Goal: Task Accomplishment & Management: Manage account settings

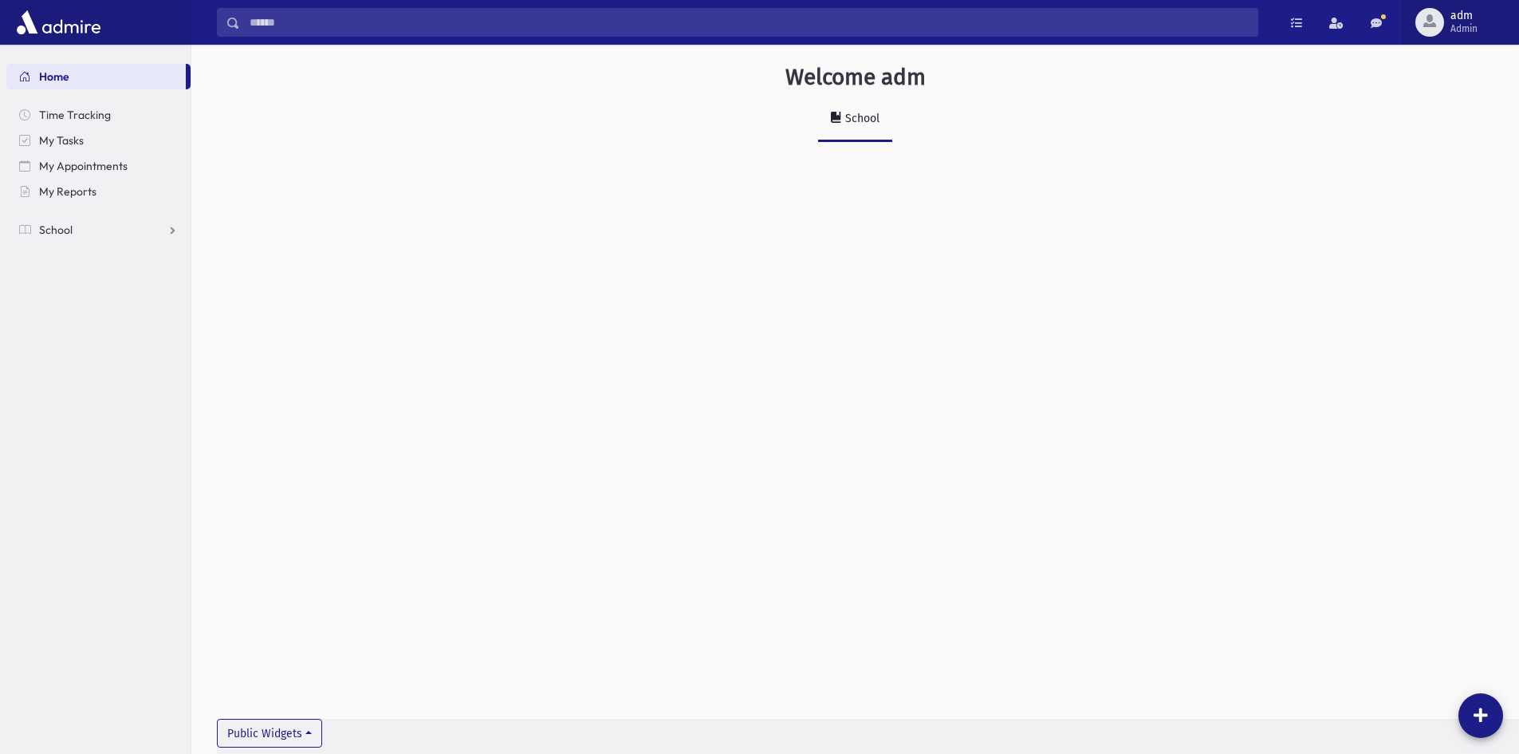
click at [1451, 31] on span "Admin" at bounding box center [1464, 28] width 27 height 13
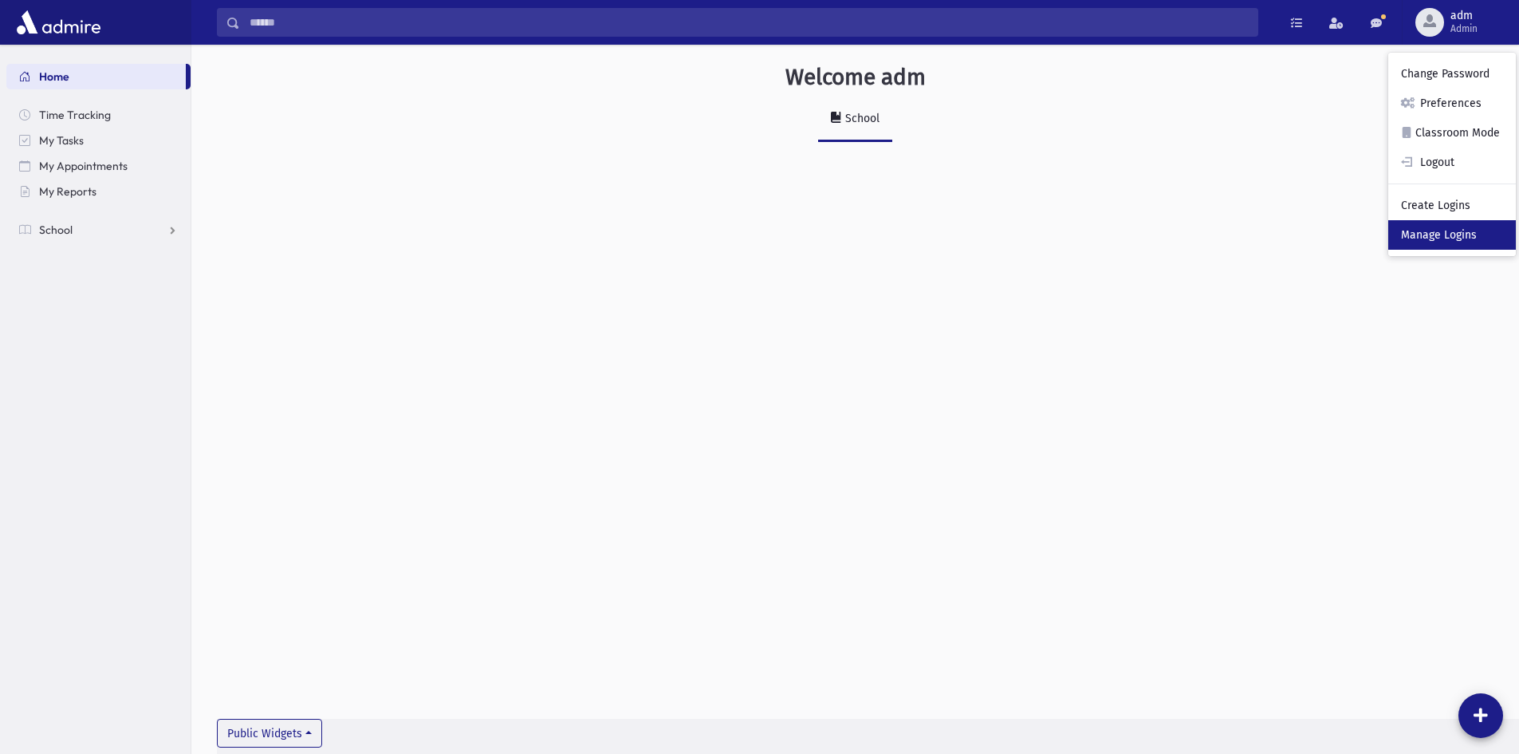
click at [1445, 238] on link "Manage Logins" at bounding box center [1452, 235] width 128 height 30
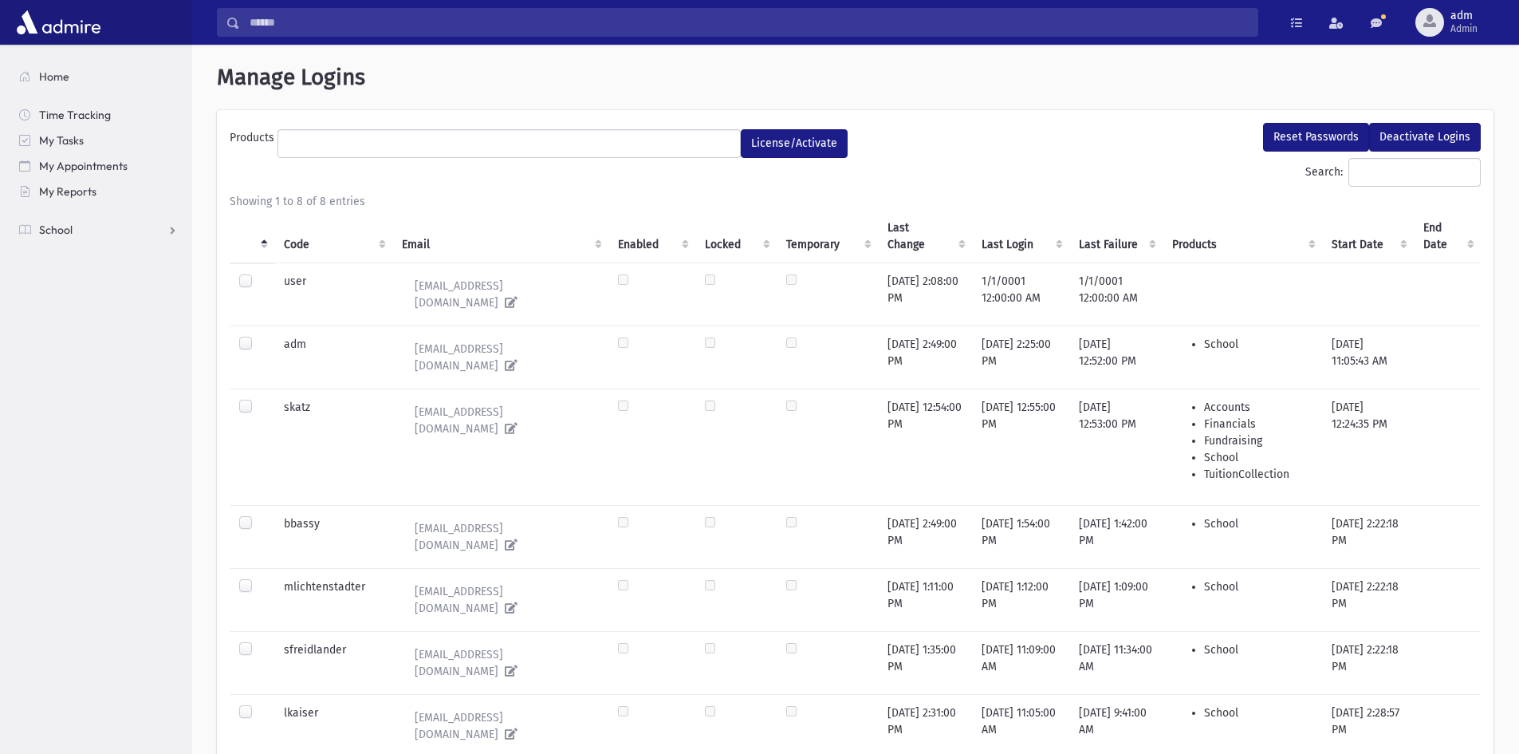
select select
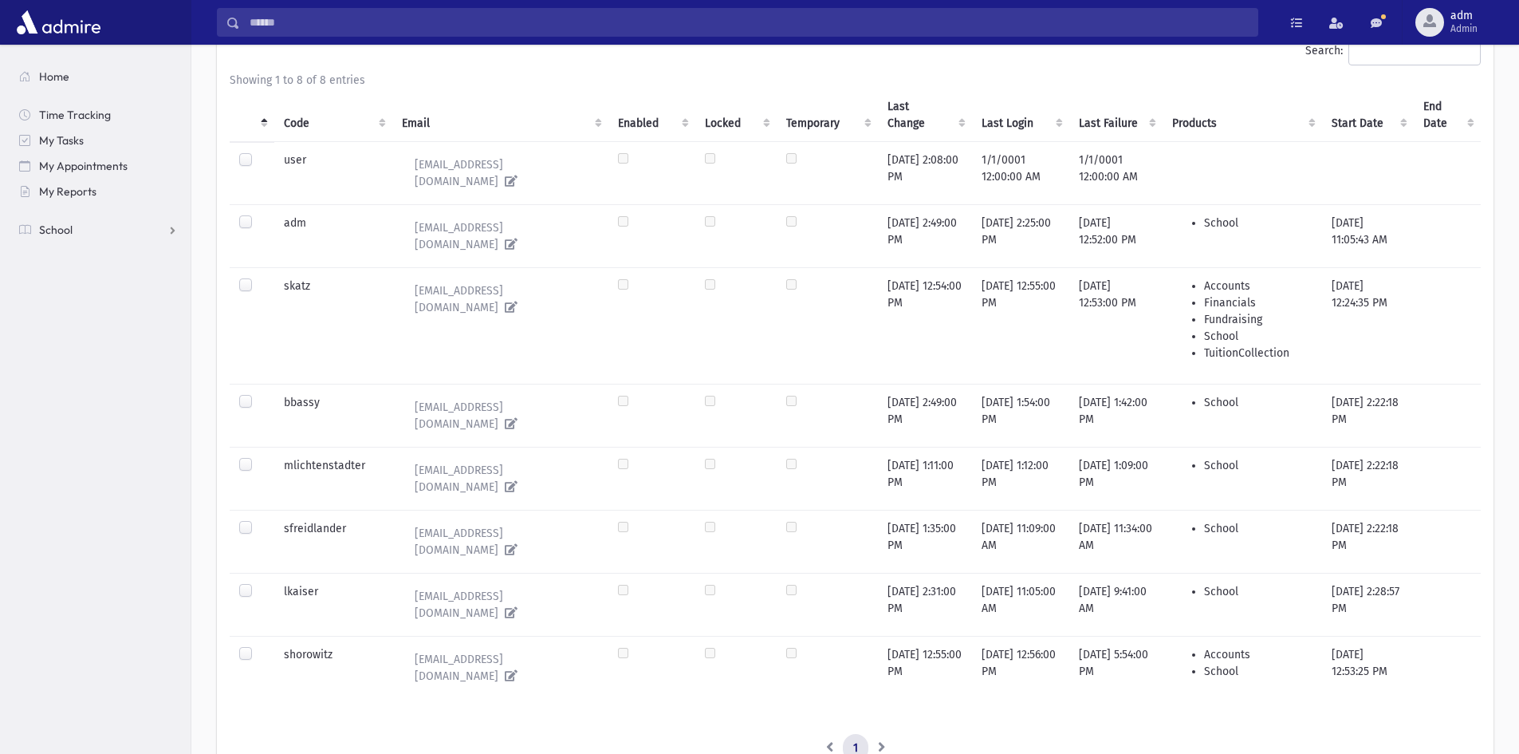
scroll to position [115, 0]
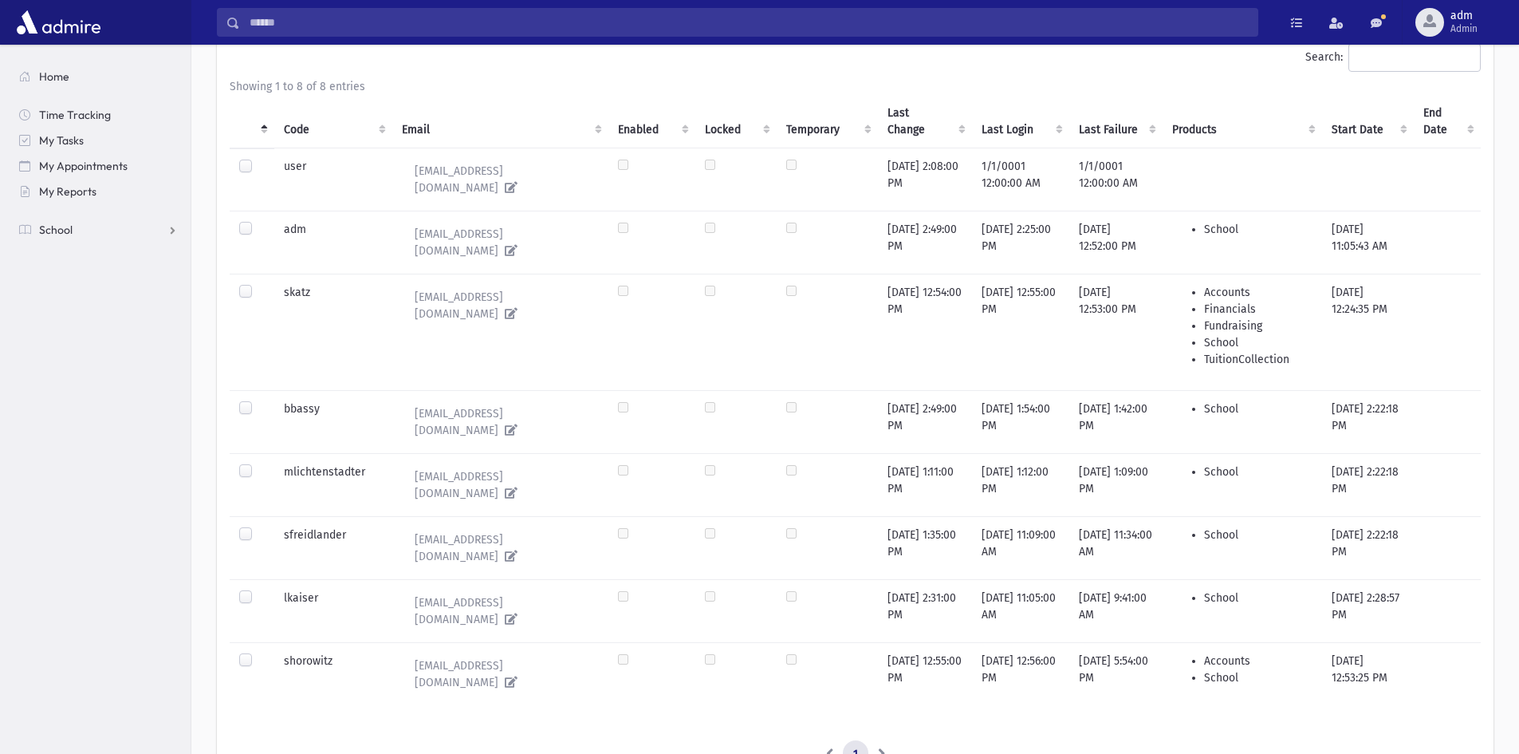
click at [258, 652] on label at bounding box center [258, 652] width 0 height 0
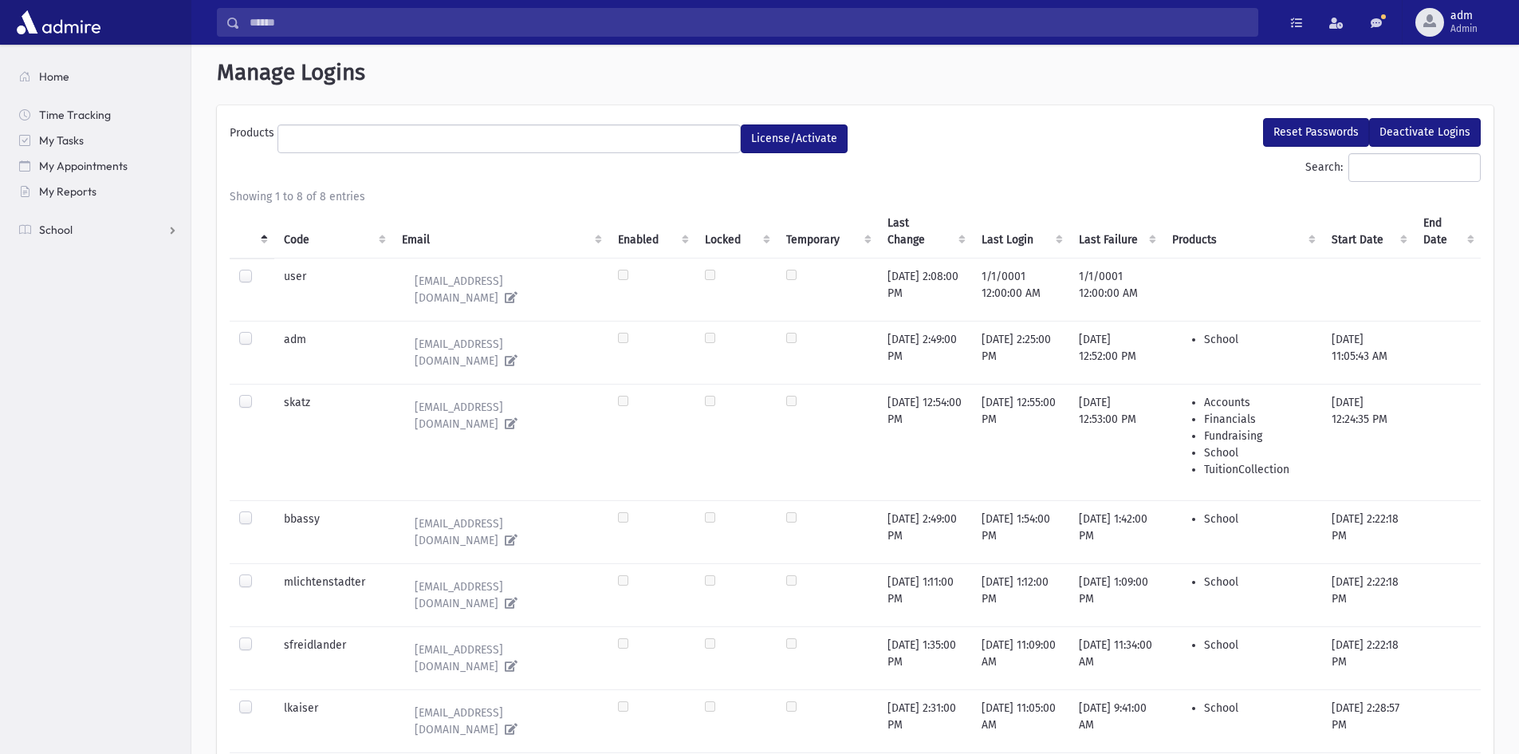
scroll to position [0, 0]
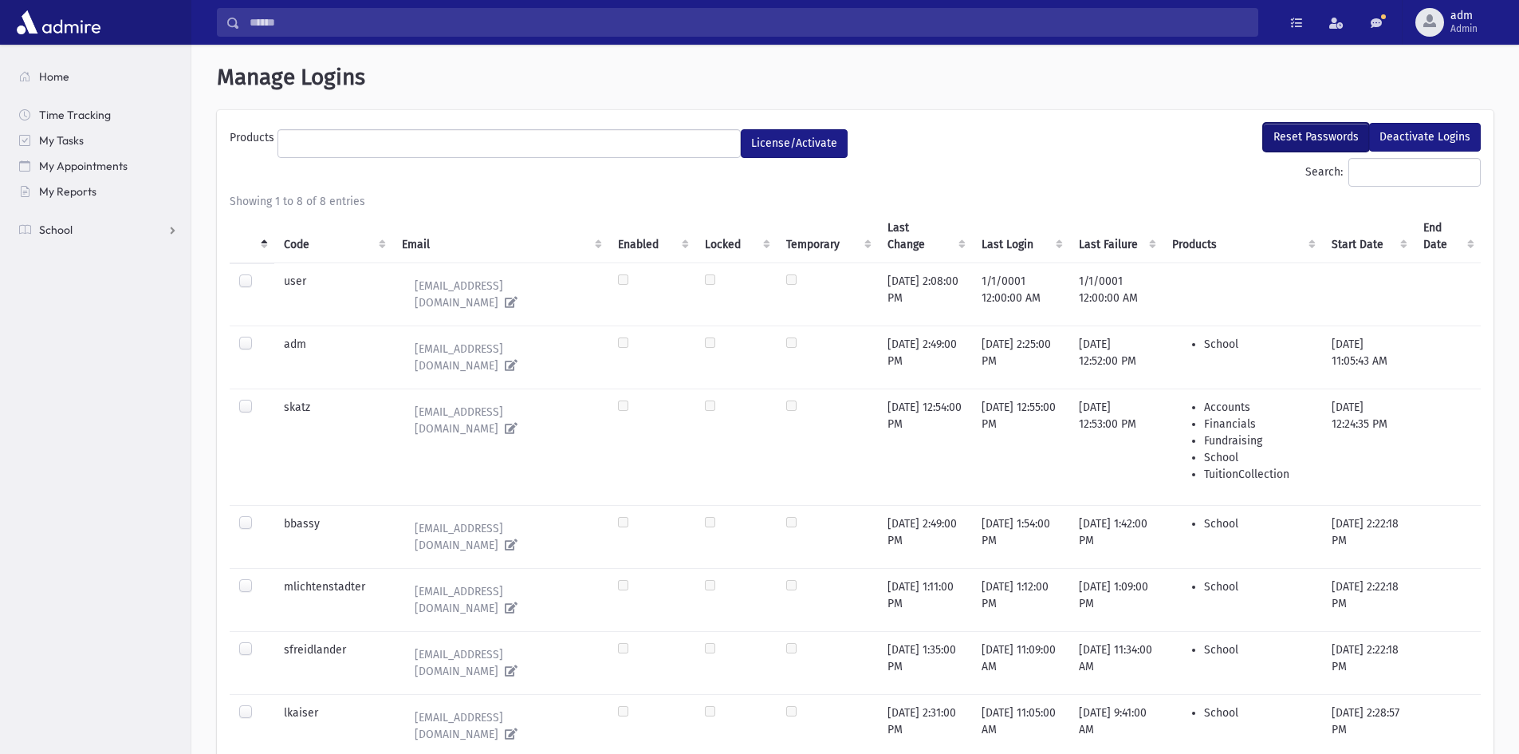
click at [1291, 133] on button "Reset Passwords" at bounding box center [1316, 137] width 106 height 29
select select
